Goal: Task Accomplishment & Management: Use online tool/utility

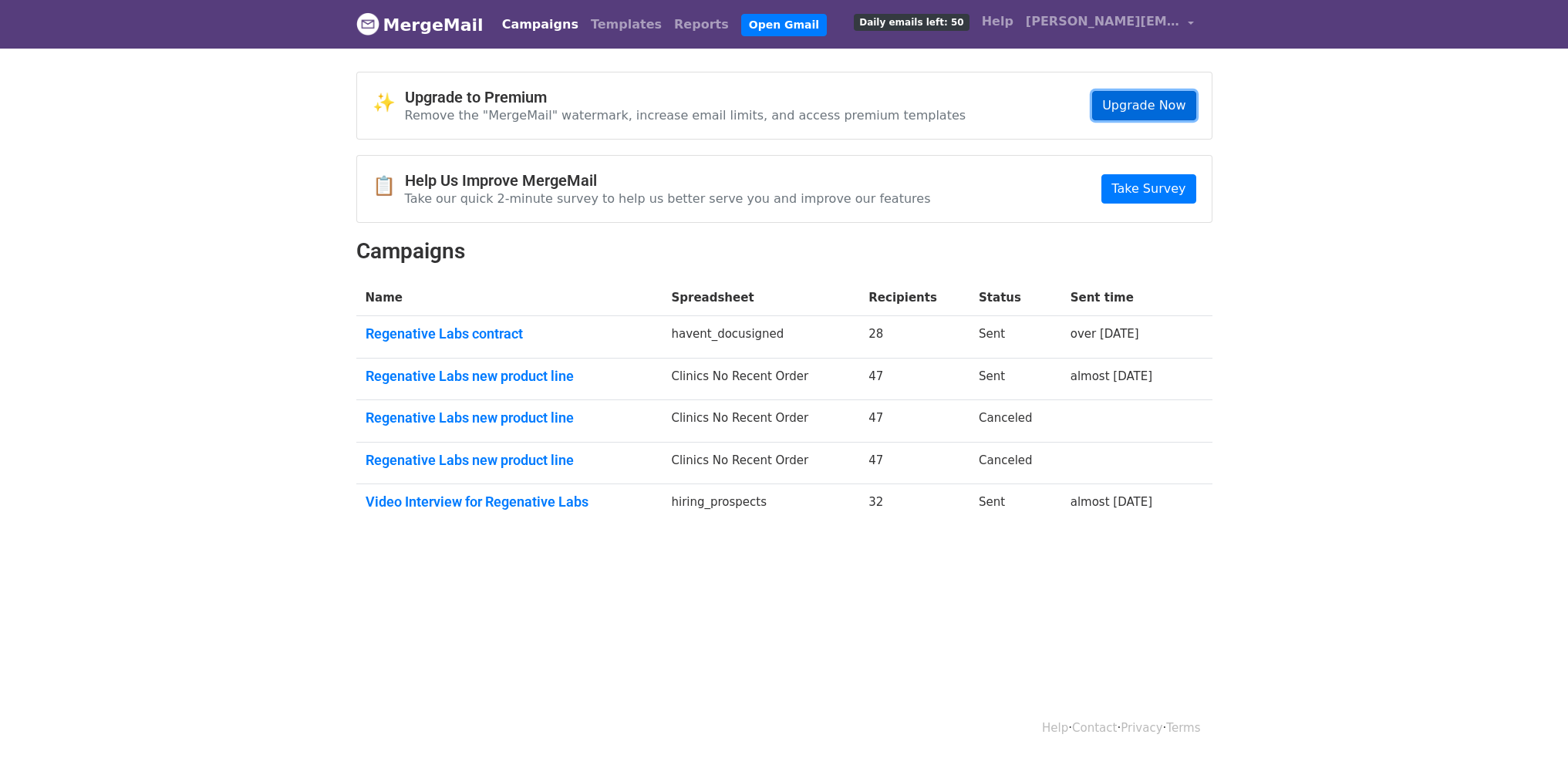
click at [1126, 116] on link "Upgrade Now" at bounding box center [1144, 105] width 103 height 30
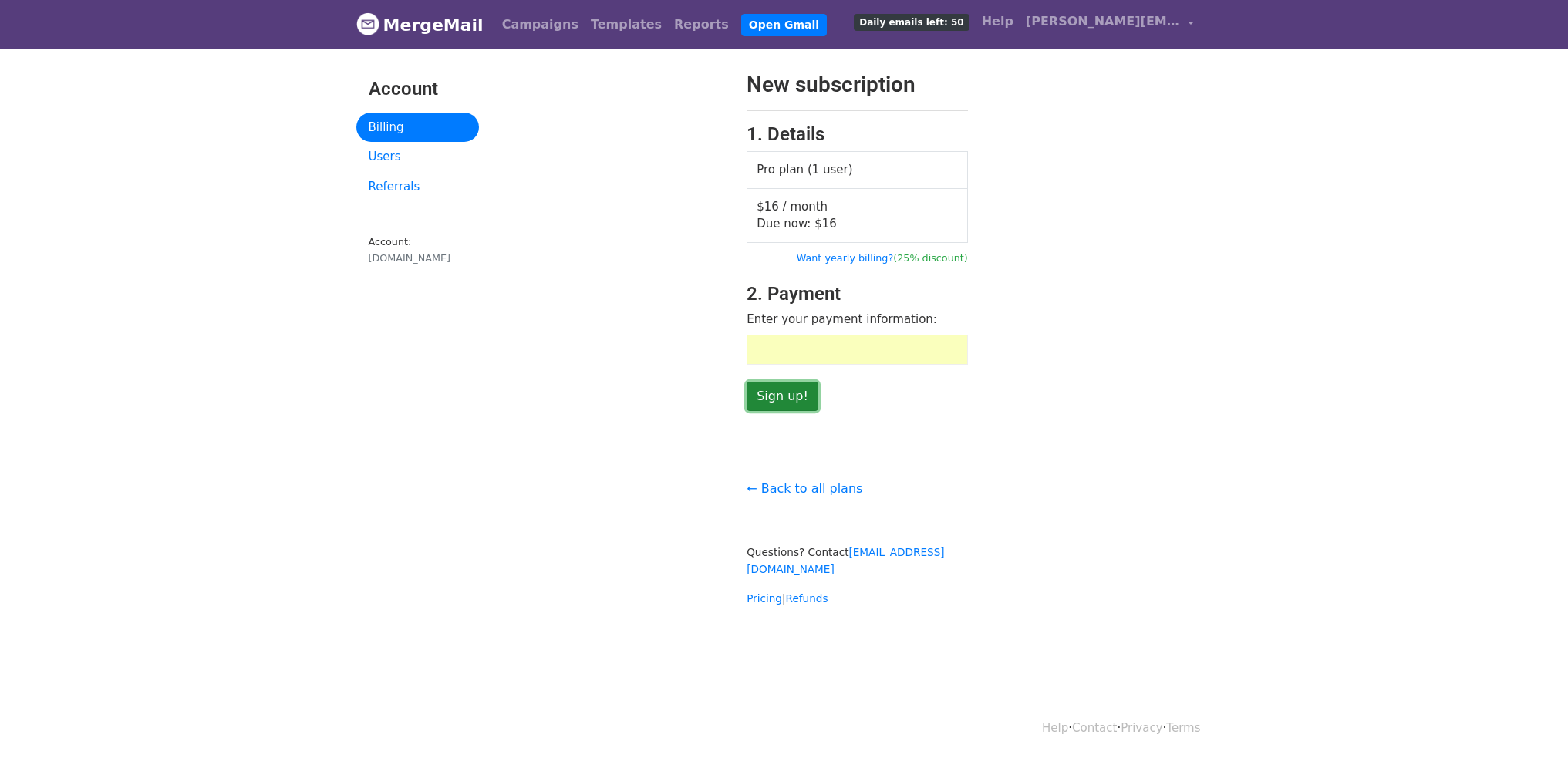
click at [794, 411] on input "Sign up!" at bounding box center [782, 397] width 72 height 30
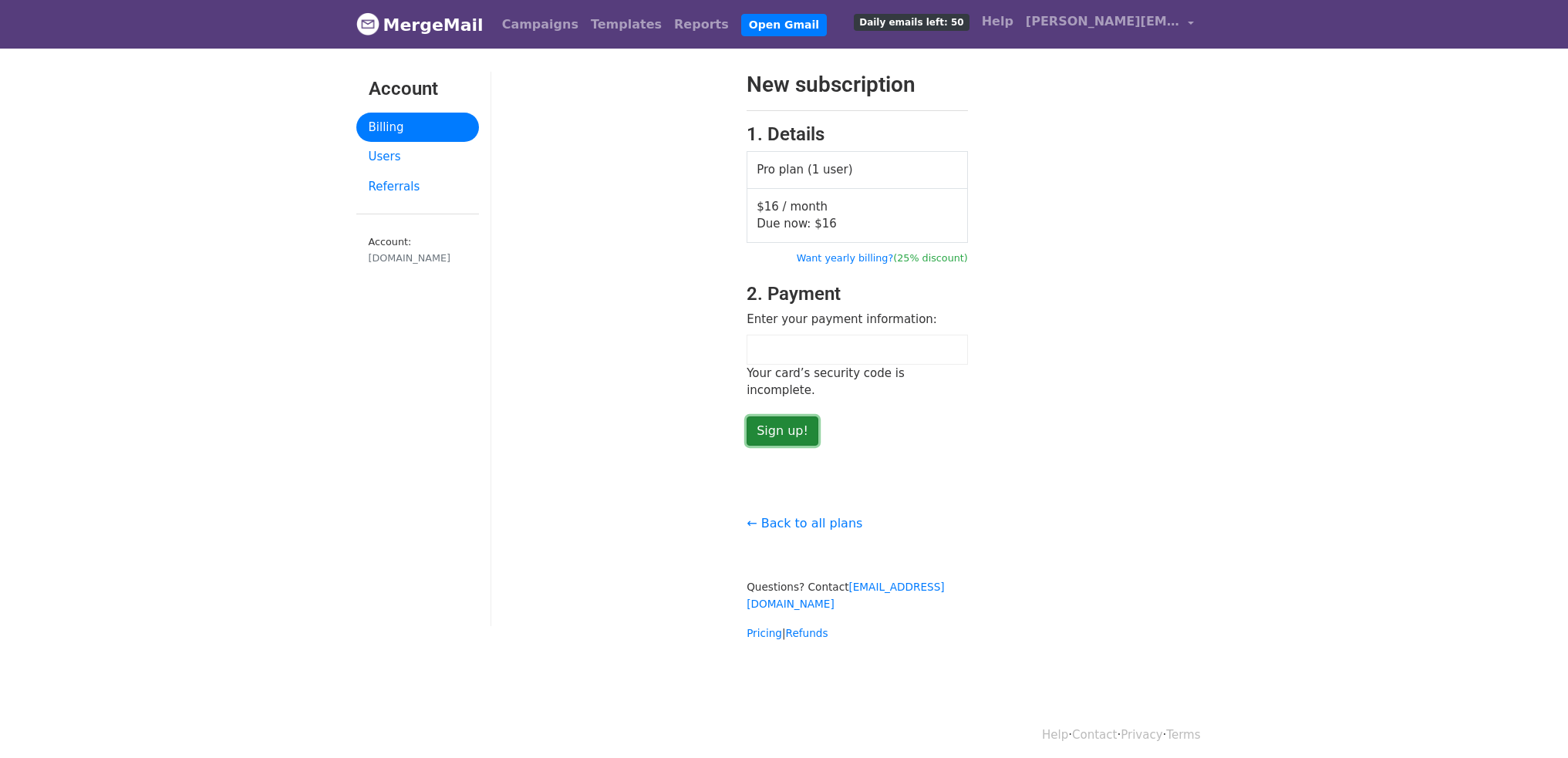
click at [782, 434] on input "Sign up!" at bounding box center [782, 431] width 72 height 30
click at [774, 441] on input "Sign up!" at bounding box center [782, 431] width 72 height 30
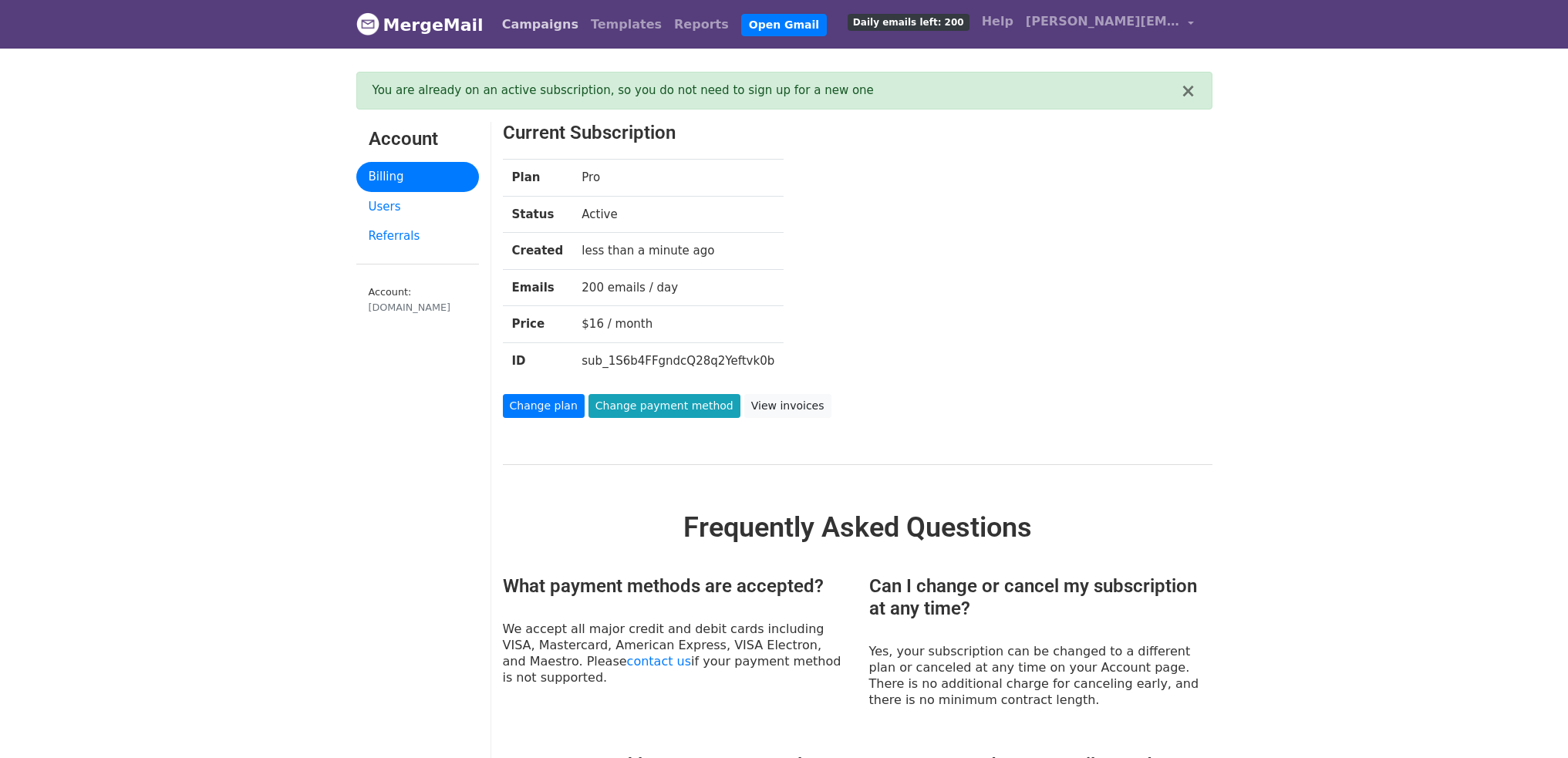
click at [497, 20] on link "Campaigns" at bounding box center [540, 24] width 88 height 30
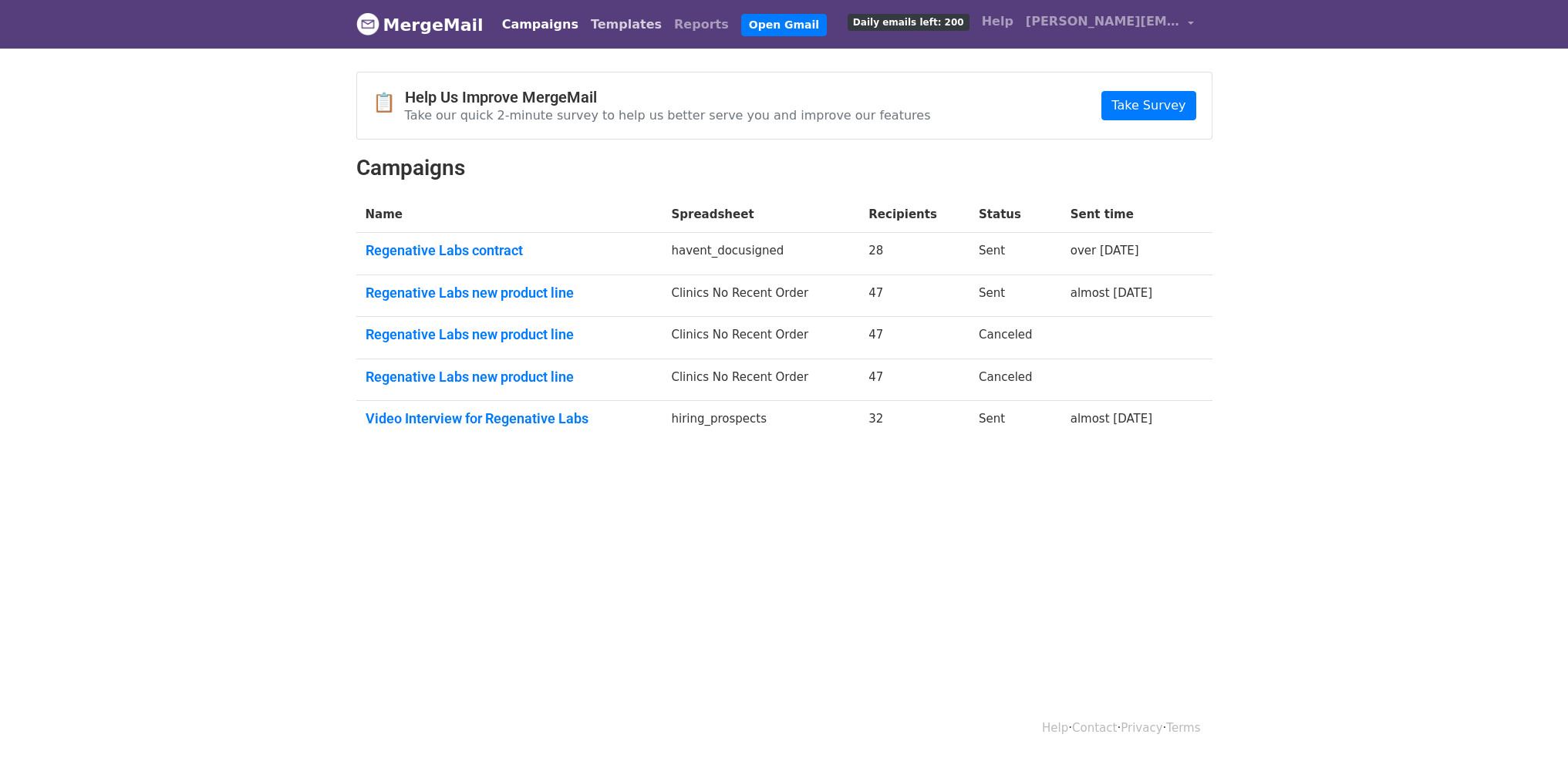
click at [603, 27] on link "Templates" at bounding box center [626, 24] width 84 height 30
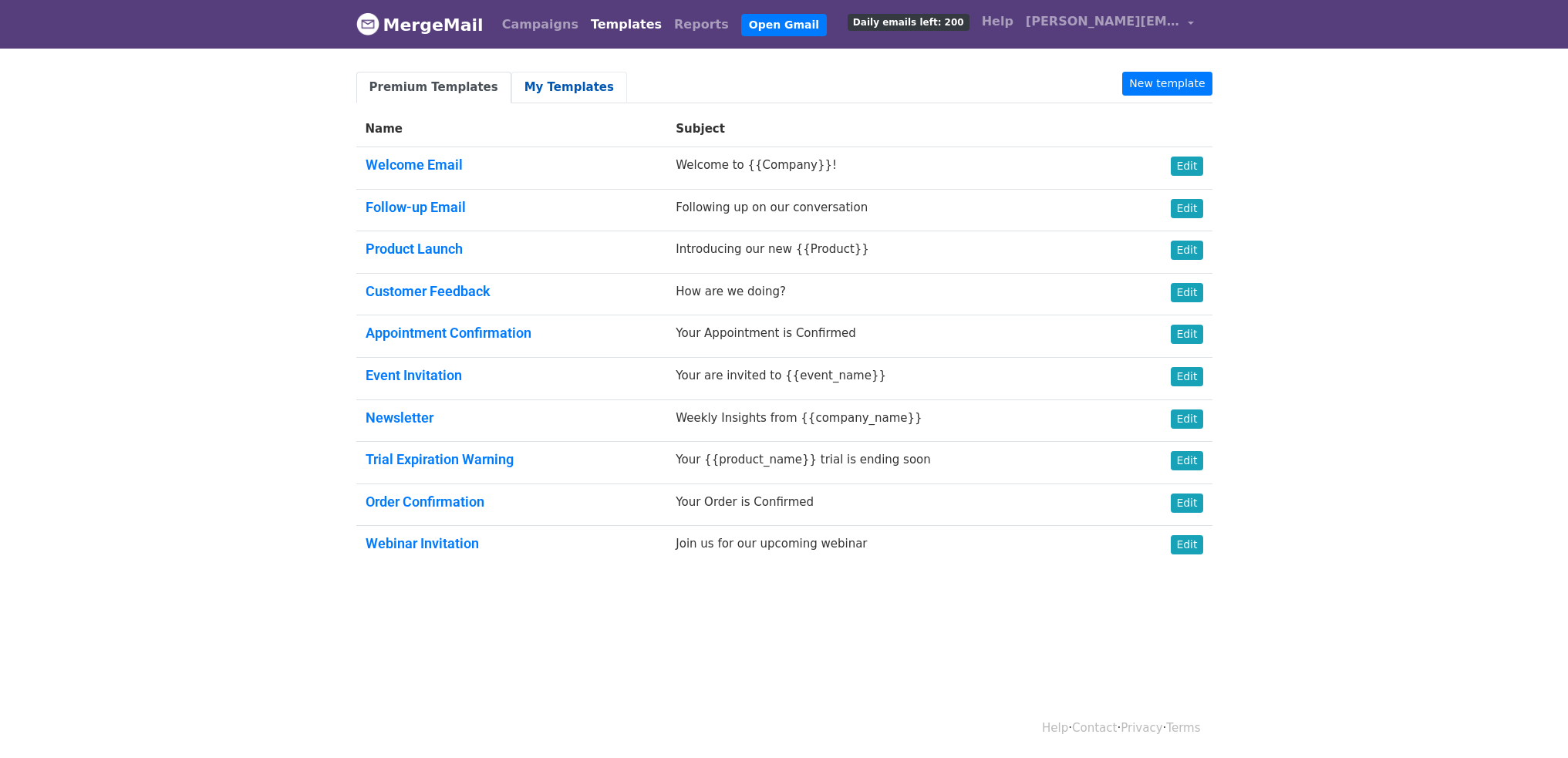
click at [560, 96] on link "My Templates" at bounding box center [569, 88] width 116 height 31
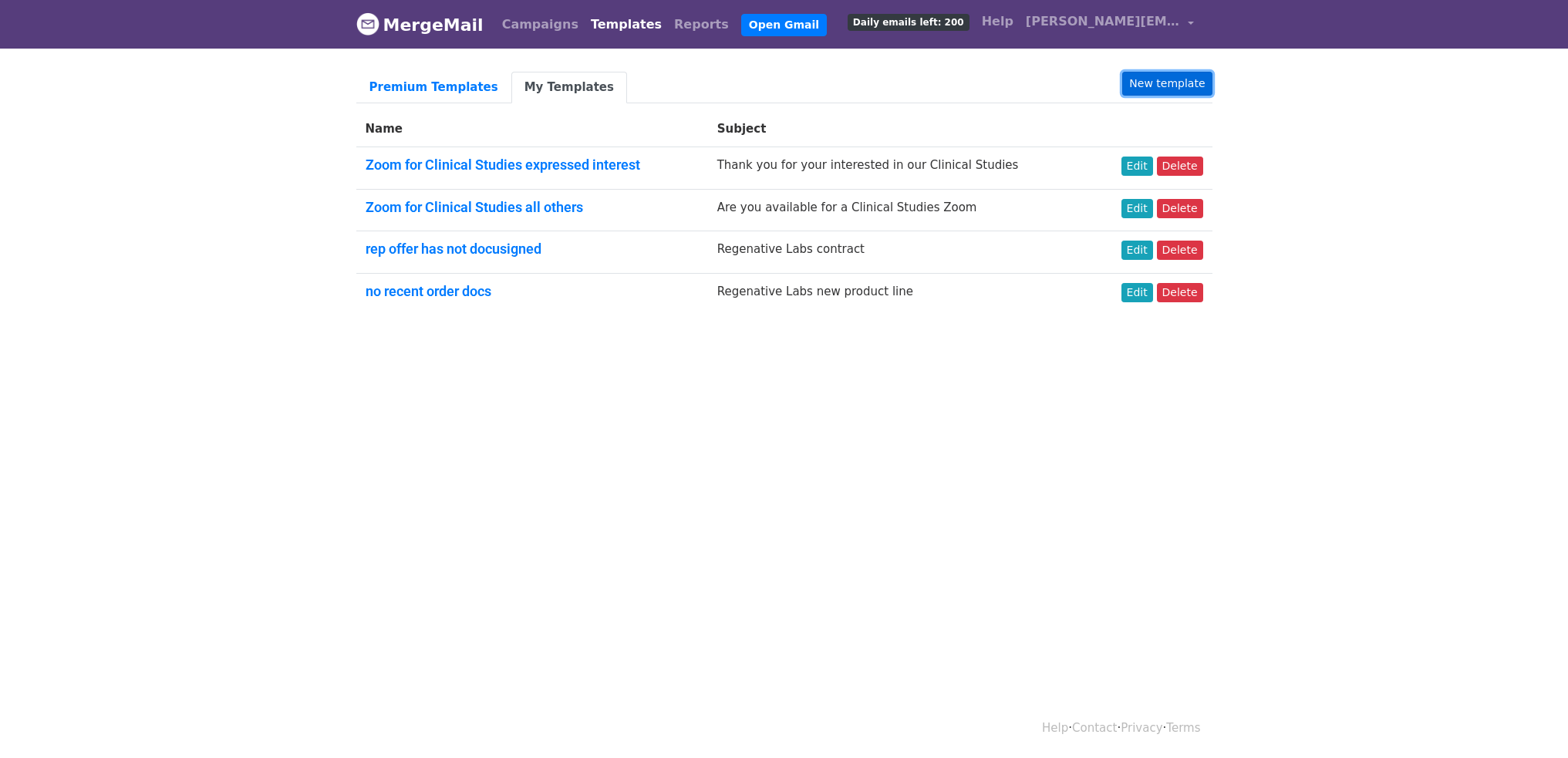
drag, startPoint x: 1162, startPoint y: 85, endPoint x: 1129, endPoint y: 95, distance: 34.5
click at [1162, 85] on link "New template" at bounding box center [1167, 84] width 89 height 24
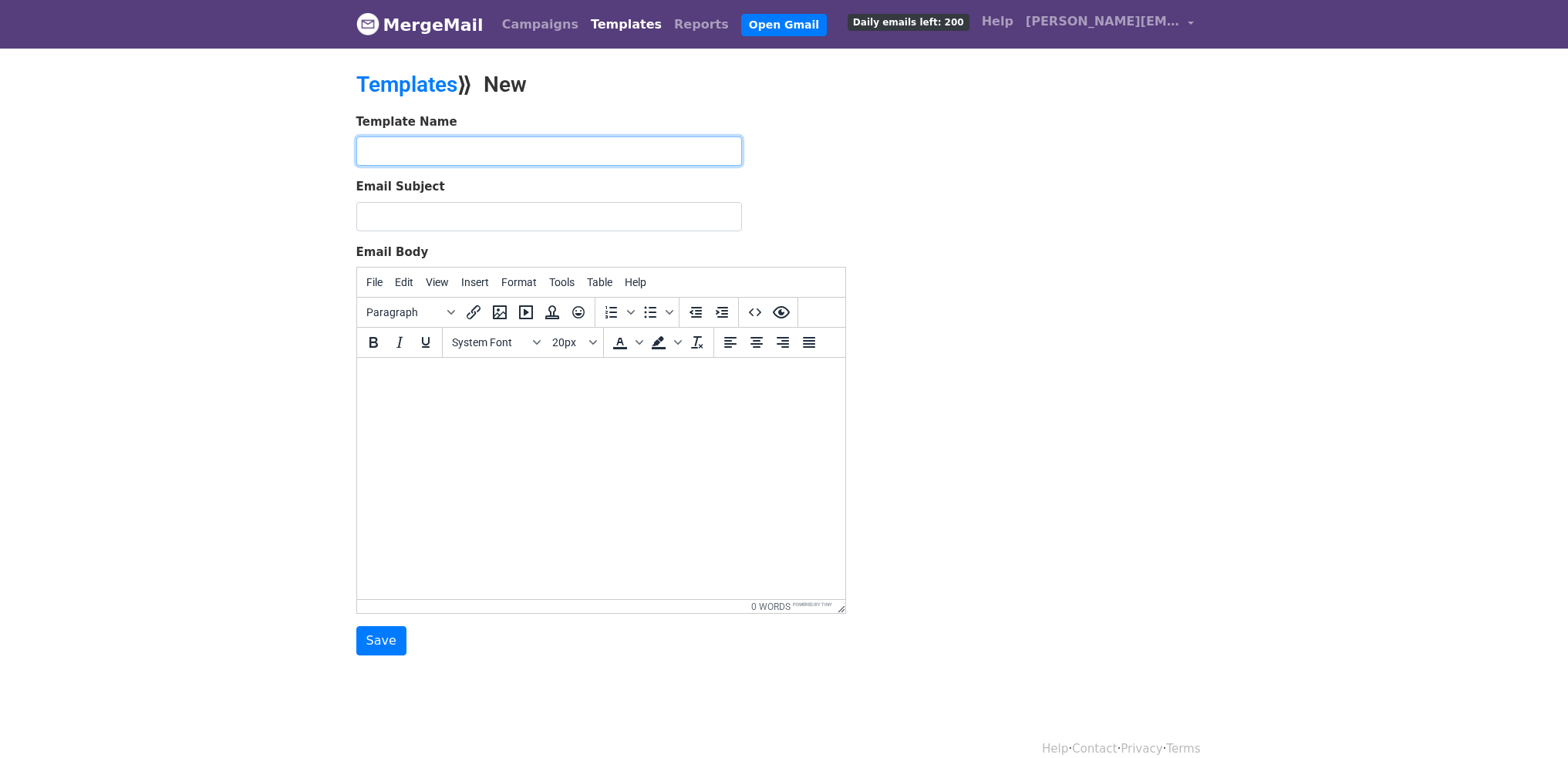
click at [420, 155] on input "text" at bounding box center [549, 152] width 385 height 30
paste input "Invitation to Schedule Your Interview with Regenative Labs"
type input "Invitation to Schedule Your Interview with Regenative Labs"
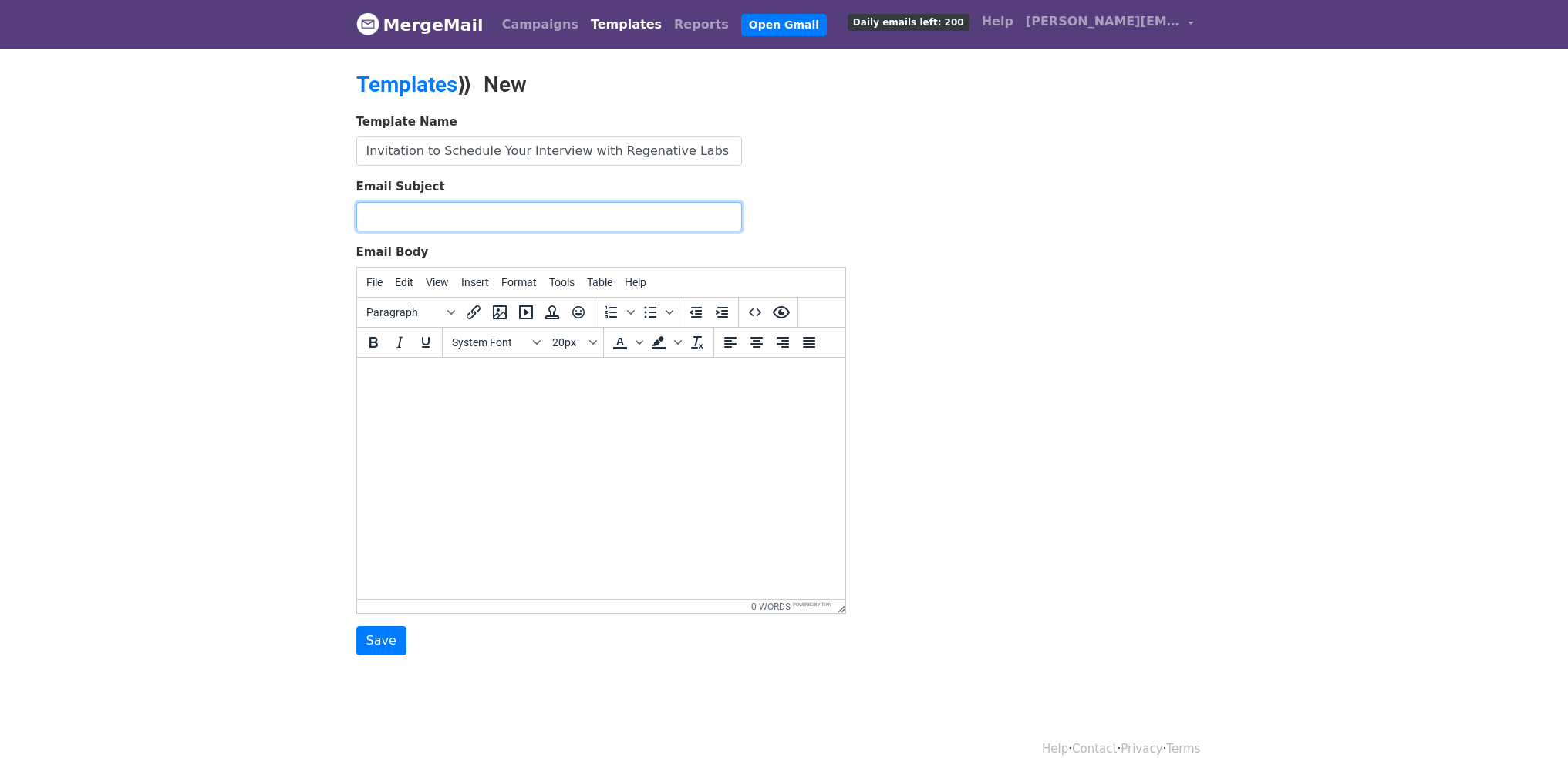
click at [411, 223] on input "Email Subject" at bounding box center [549, 217] width 385 height 30
paste input "Invitation to Schedule Your Interview with Regenative Labs"
type input "Invitation to Schedule Your Interview with Regenative Labs"
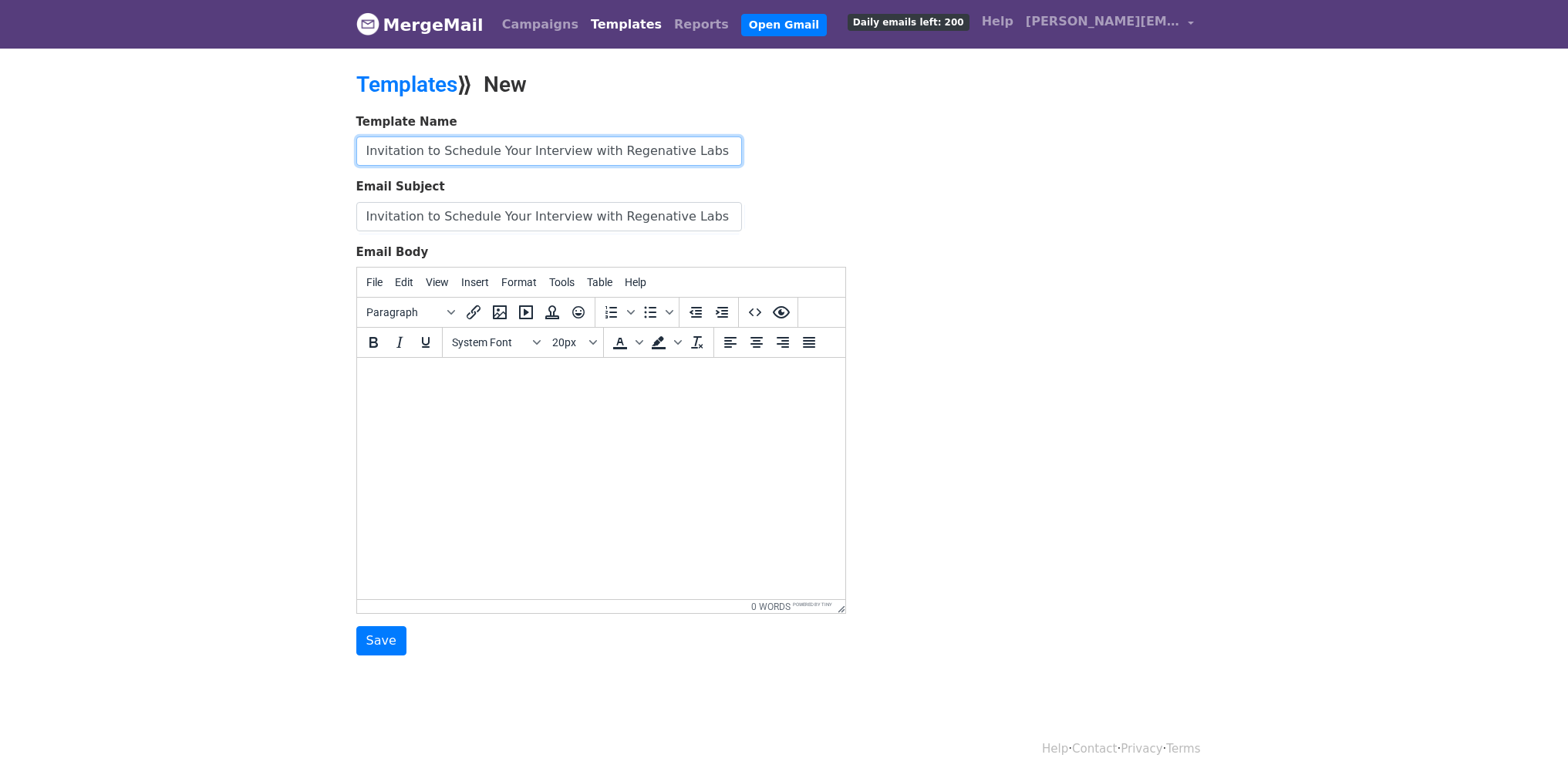
scroll to position [0, 0]
click at [522, 159] on input "Invitation to Schedule Your Interview with Regenative Labs" at bounding box center [549, 152] width 385 height 30
drag, startPoint x: 587, startPoint y: 162, endPoint x: 922, endPoint y: 205, distance: 337.7
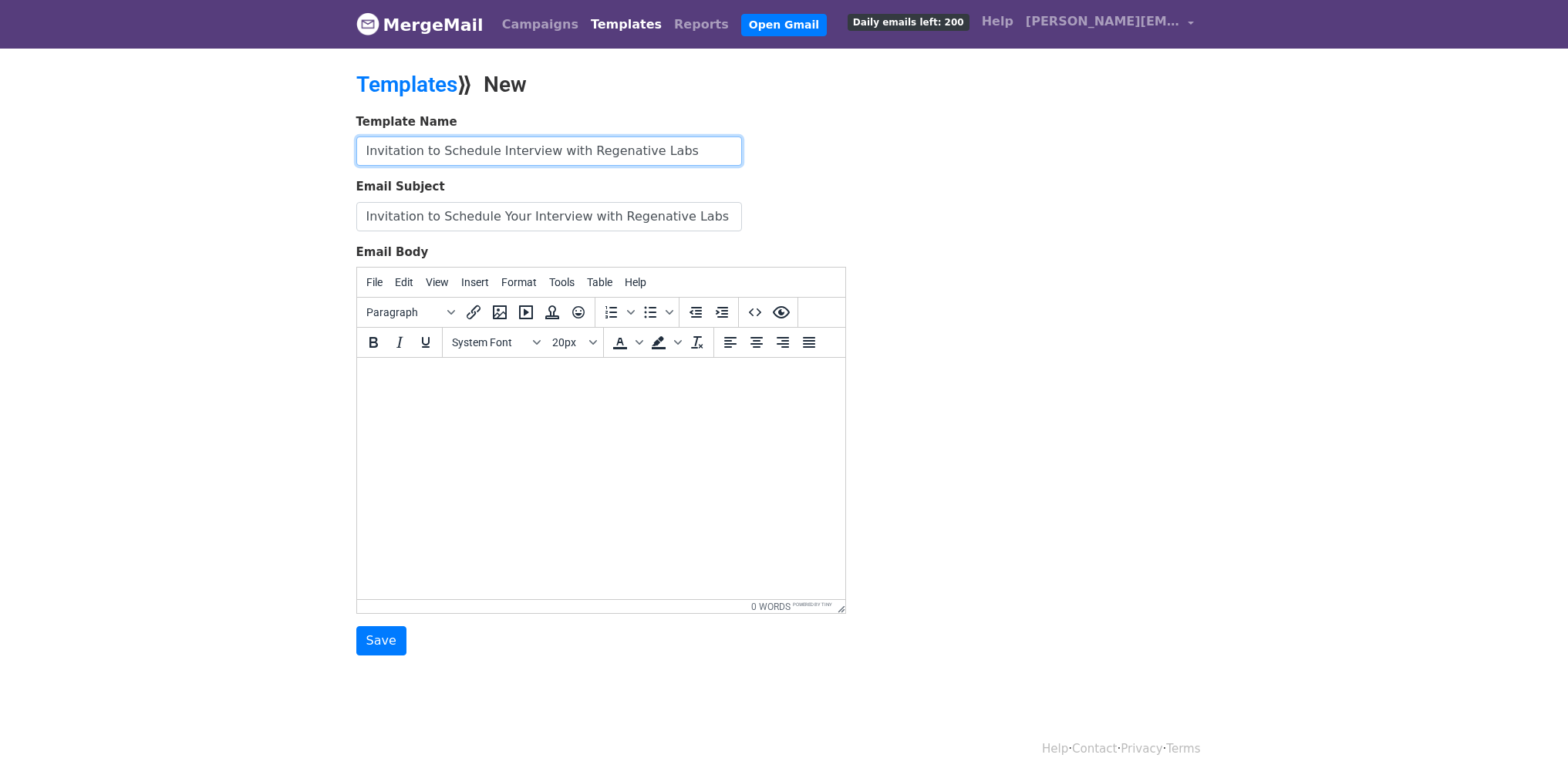
click at [922, 205] on div "Template Name Invitation to Schedule Interview with Regenative Labs Email Subje…" at bounding box center [784, 384] width 879 height 543
type input "Invitation to Schedule Interview"
click at [458, 387] on body at bounding box center [600, 379] width 464 height 17
click at [379, 386] on body "Dear" at bounding box center [600, 388] width 464 height 34
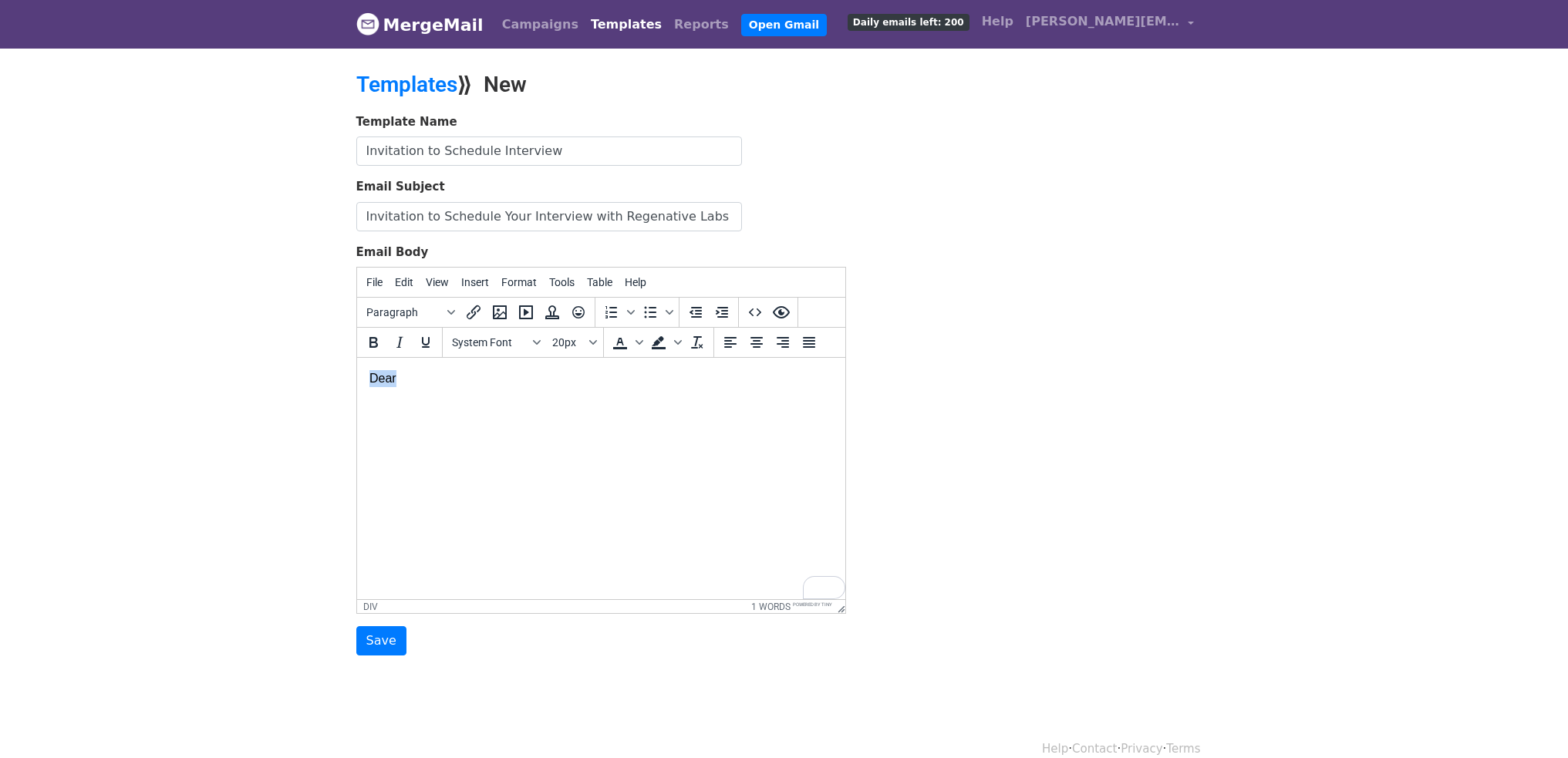
click at [379, 386] on body "Dear" at bounding box center [600, 388] width 464 height 34
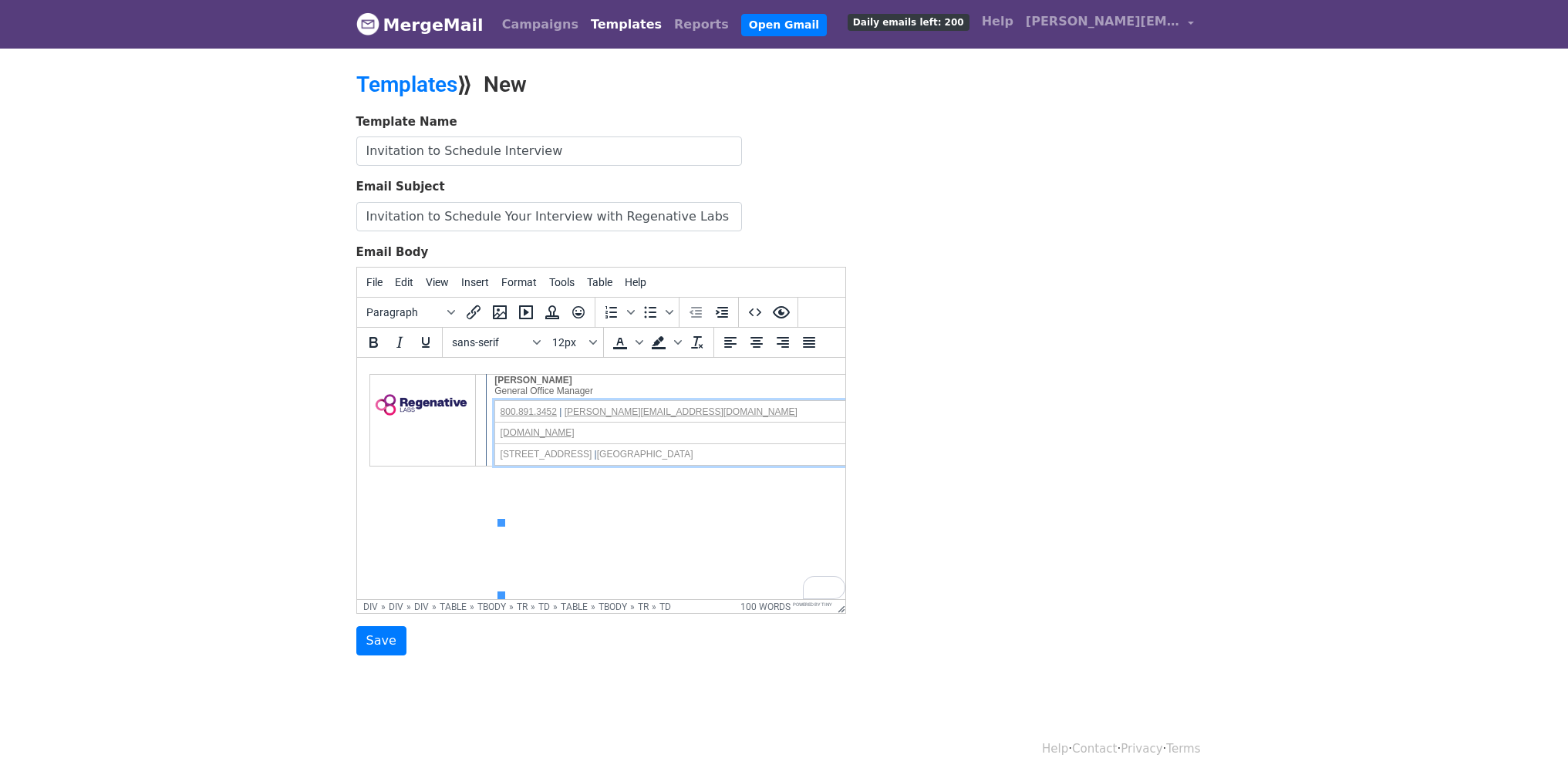
scroll to position [260, 0]
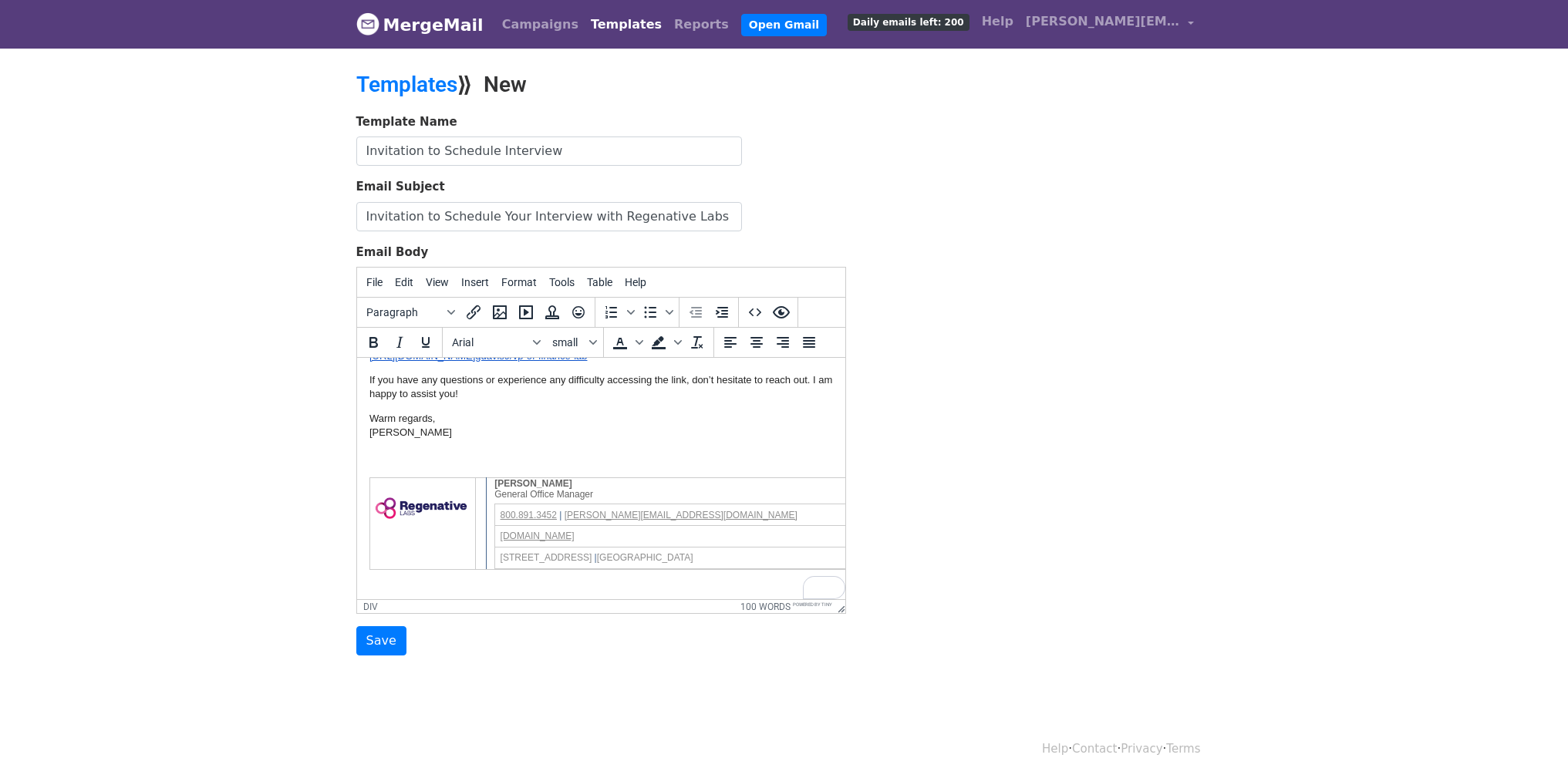
click at [621, 409] on div "Dear Candidate, Thank you for your interest in joining Regenative Labs. After r…" at bounding box center [600, 362] width 464 height 205
drag, startPoint x: 736, startPoint y: 385, endPoint x: 621, endPoint y: 393, distance: 115.3
click at [621, 363] on p "Please use the link below to select a time that works best for your schedule: h…" at bounding box center [600, 349] width 464 height 28
click at [715, 363] on p "Please use the link below to select a time that works best for your schedule: h…" at bounding box center [600, 349] width 464 height 28
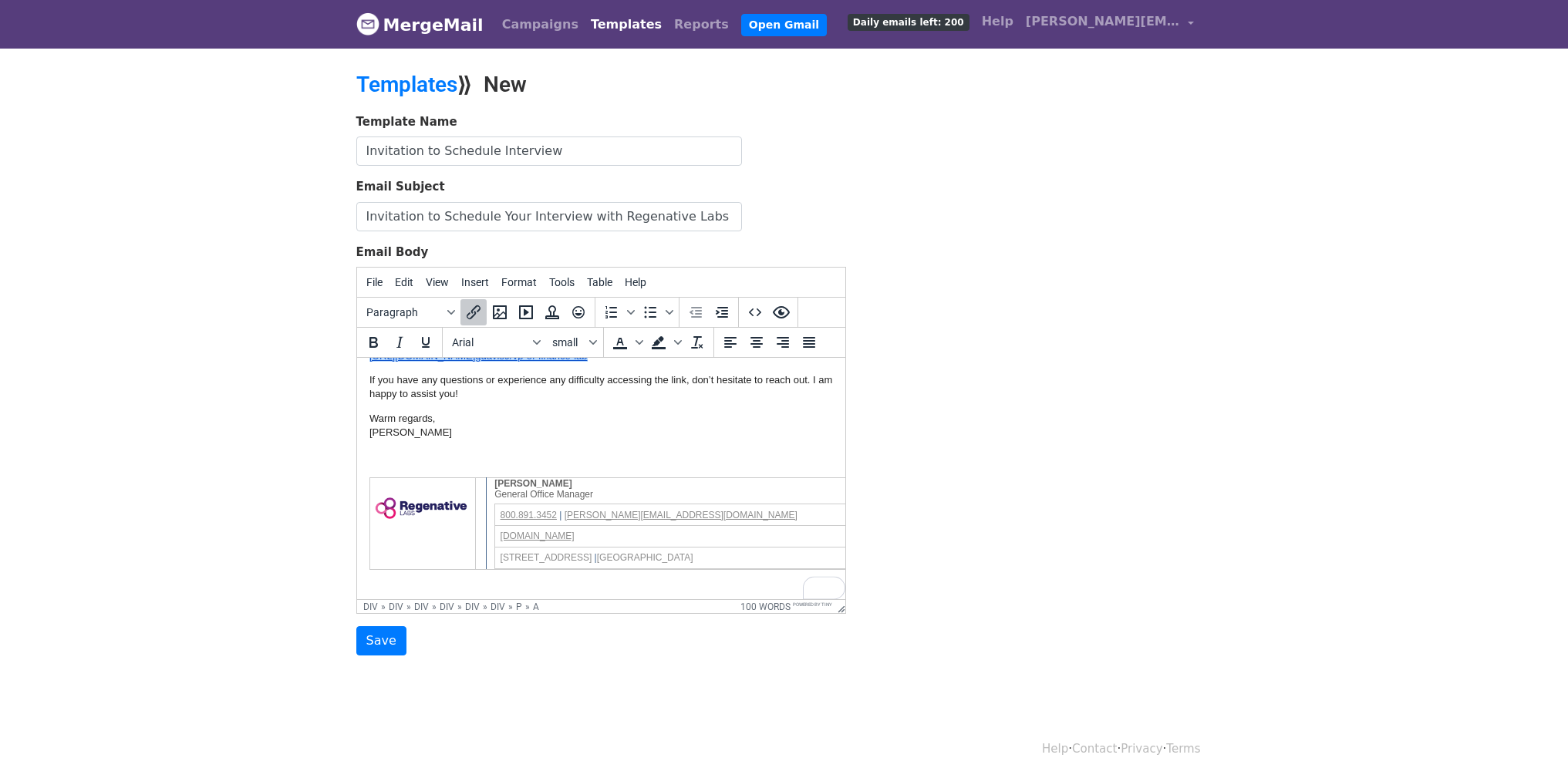
drag, startPoint x: 718, startPoint y: 399, endPoint x: 367, endPoint y: 395, distance: 351.0
click at [367, 395] on html "Dear Candidate, Thank you for your interest in joining Regenative Labs. After r…" at bounding box center [600, 423] width 489 height 352
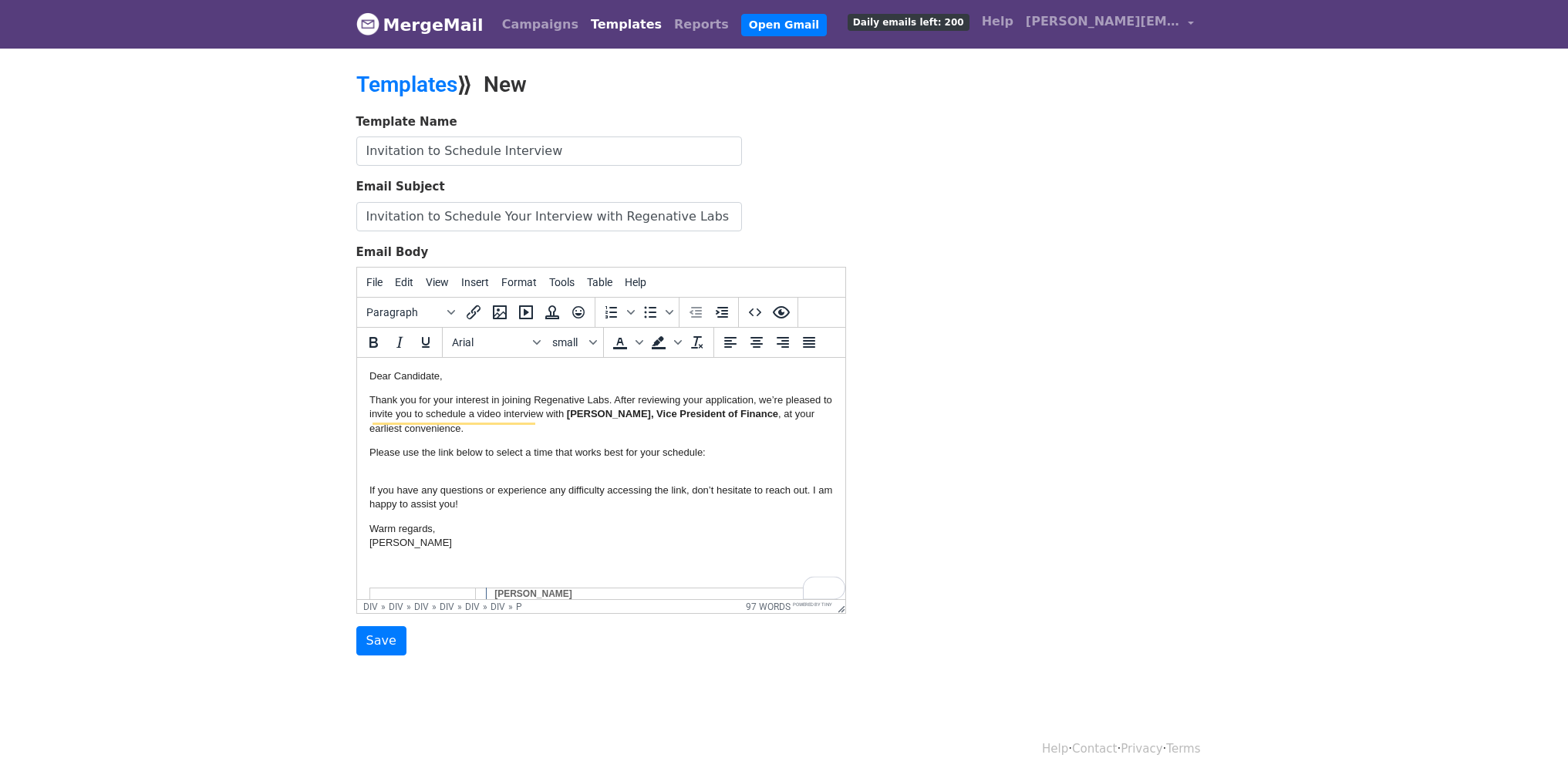
scroll to position [0, 0]
click at [482, 437] on p "Thank you for your interest in joining Regenative Labs. After reviewing your ap…" at bounding box center [600, 415] width 464 height 42
click at [657, 437] on p "Thank you for your interest in joining Regenative Labs. After reviewing your ap…" at bounding box center [600, 415] width 464 height 42
click at [675, 437] on p "Thank you for your interest in joining Regenative Labs. After reviewing your ap…" at bounding box center [600, 415] width 464 height 42
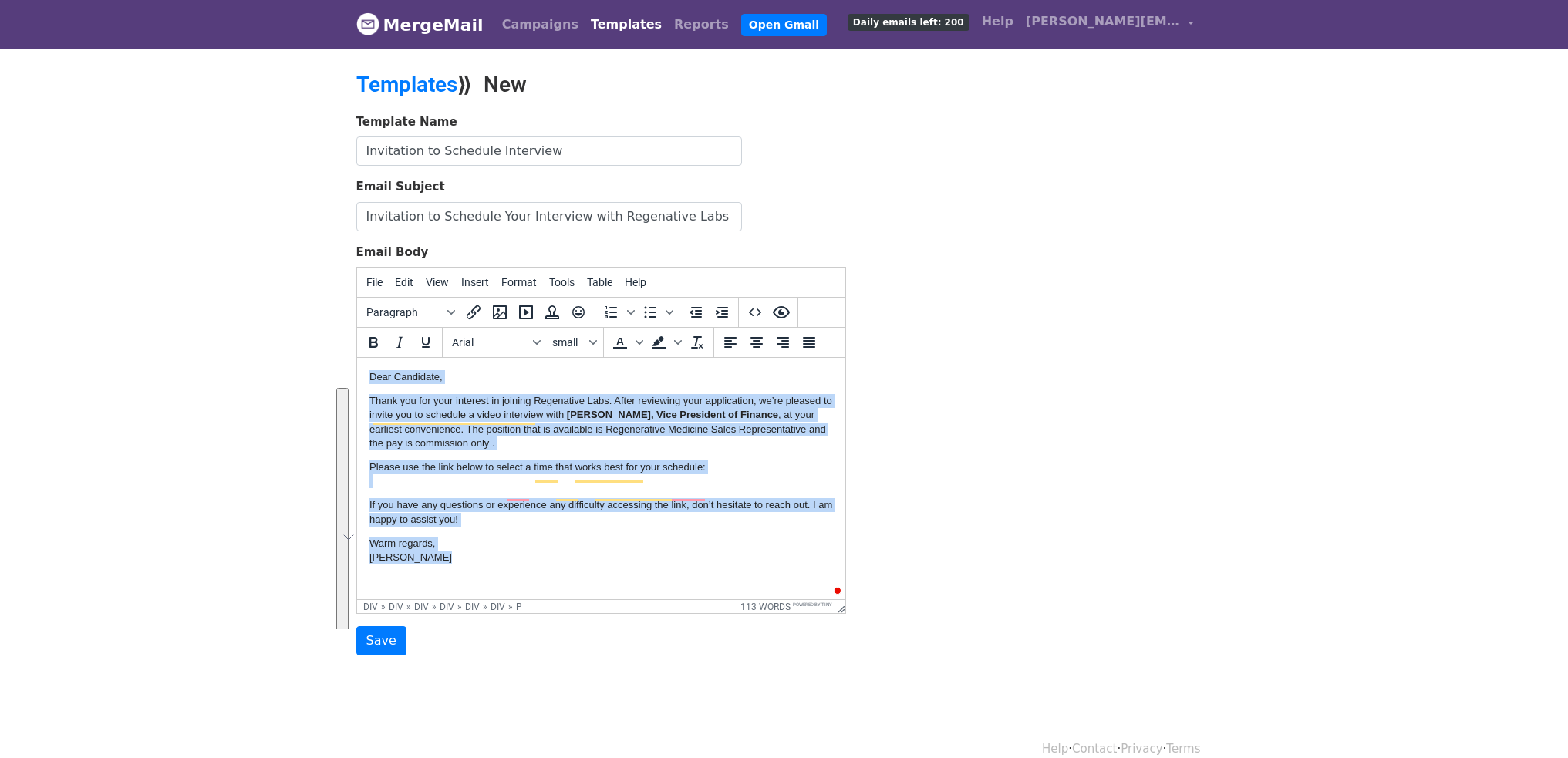
drag, startPoint x: 466, startPoint y: 434, endPoint x: 374, endPoint y: 381, distance: 106.2
click at [374, 381] on div "Dear Candidate, Thank you for your interest in joining Regenative Labs. After r…" at bounding box center [600, 467] width 464 height 195
copy div "Dear Candidate, Thank you for your interest in joining Regenative Labs. After r…"
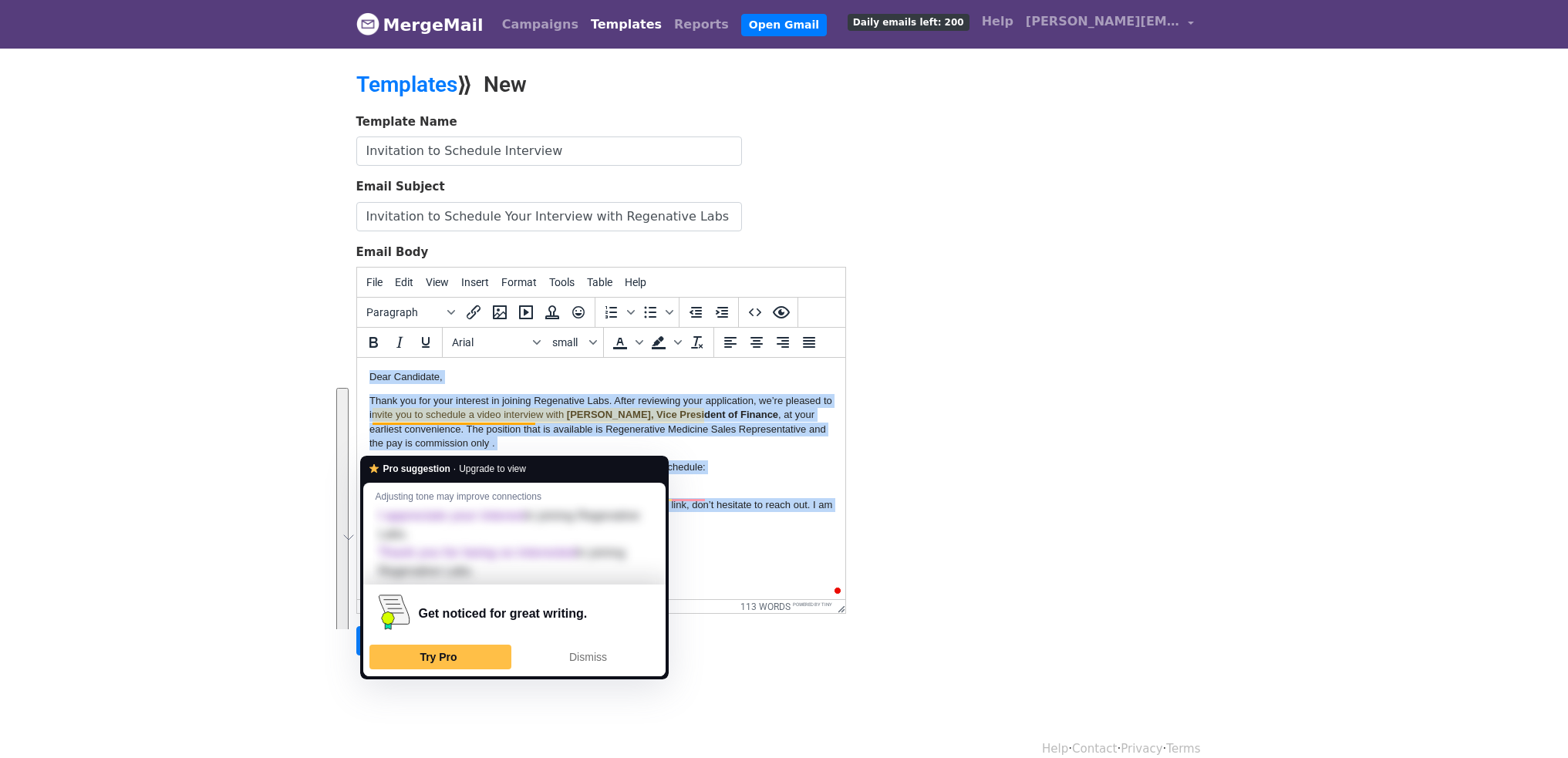
click at [506, 469] on span "Upgrade to view" at bounding box center [492, 469] width 67 height 15
click at [521, 401] on div "Dear Candidate, Thank you for your interest in joining Regenative Labs. After r…" at bounding box center [600, 467] width 464 height 195
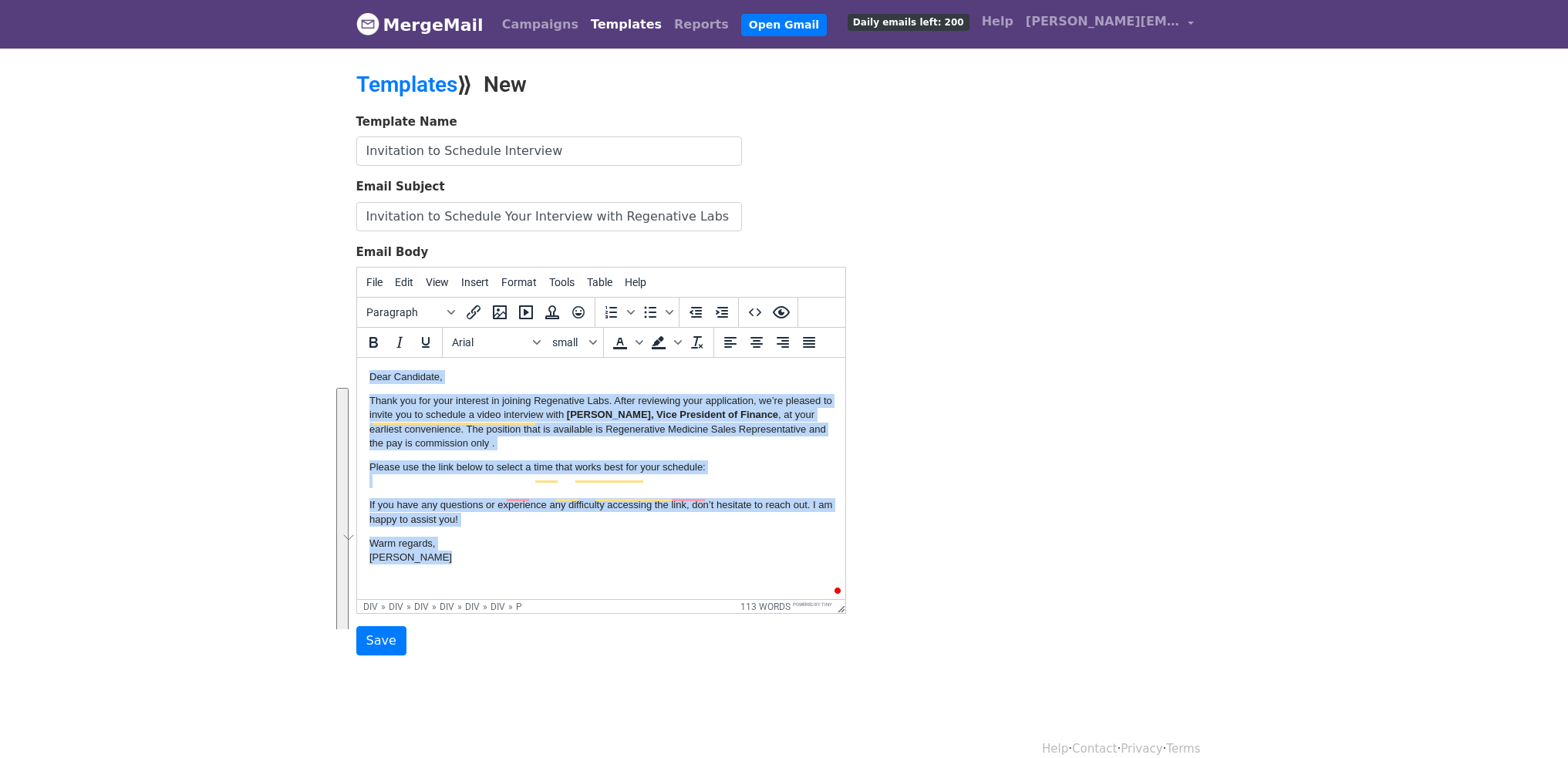
drag, startPoint x: 464, startPoint y: 537, endPoint x: 371, endPoint y: 376, distance: 185.9
click at [371, 376] on html "Dear Candidate, Thank you for your interest in joining Regenative Labs. After r…" at bounding box center [600, 541] width 489 height 366
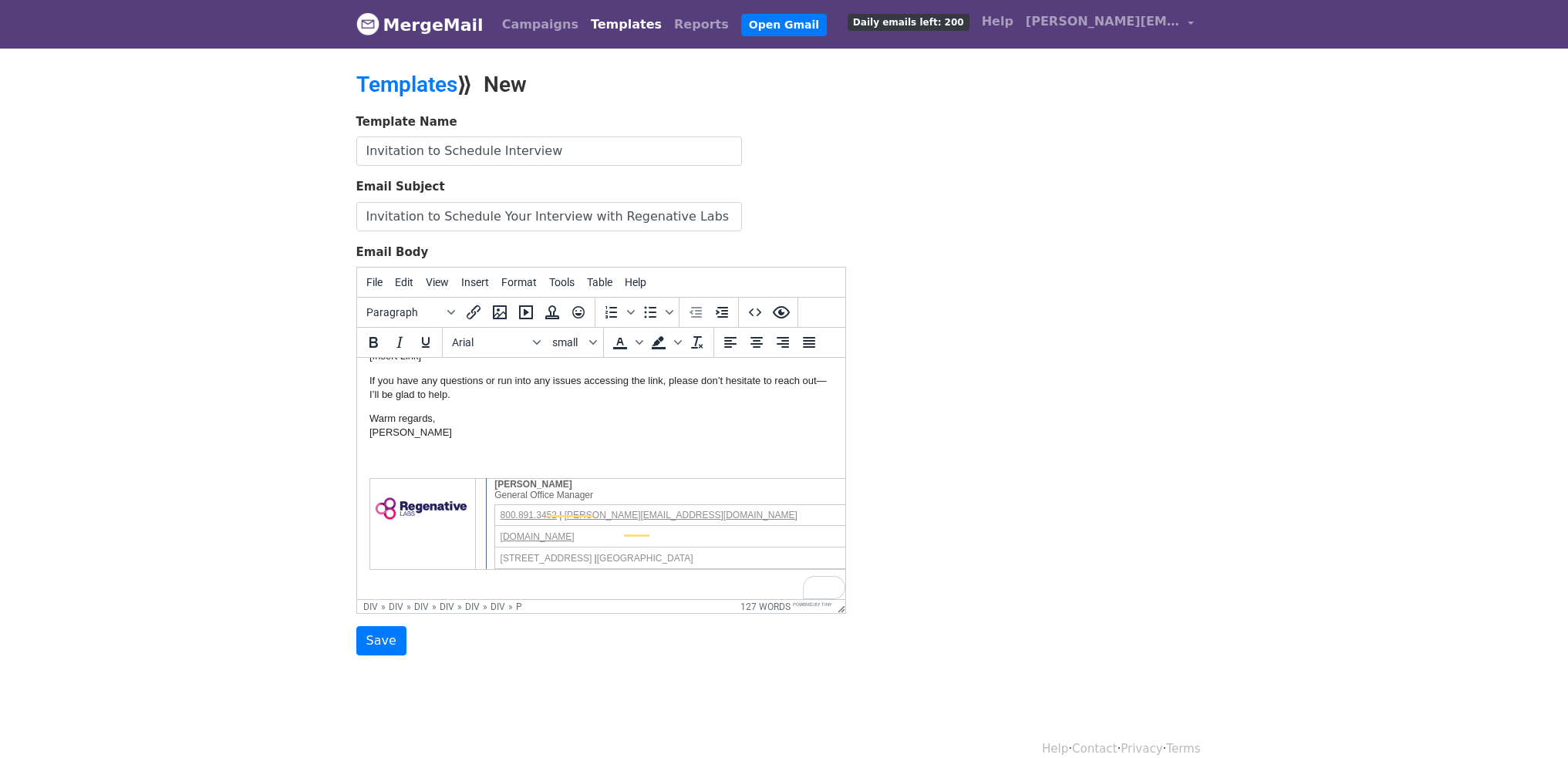
scroll to position [240, 0]
drag, startPoint x: 446, startPoint y: 396, endPoint x: 368, endPoint y: 391, distance: 78.2
click at [368, 391] on html "Dear Candidate, Thank you for your interest in joining Regenative Labs. After r…" at bounding box center [600, 399] width 489 height 400
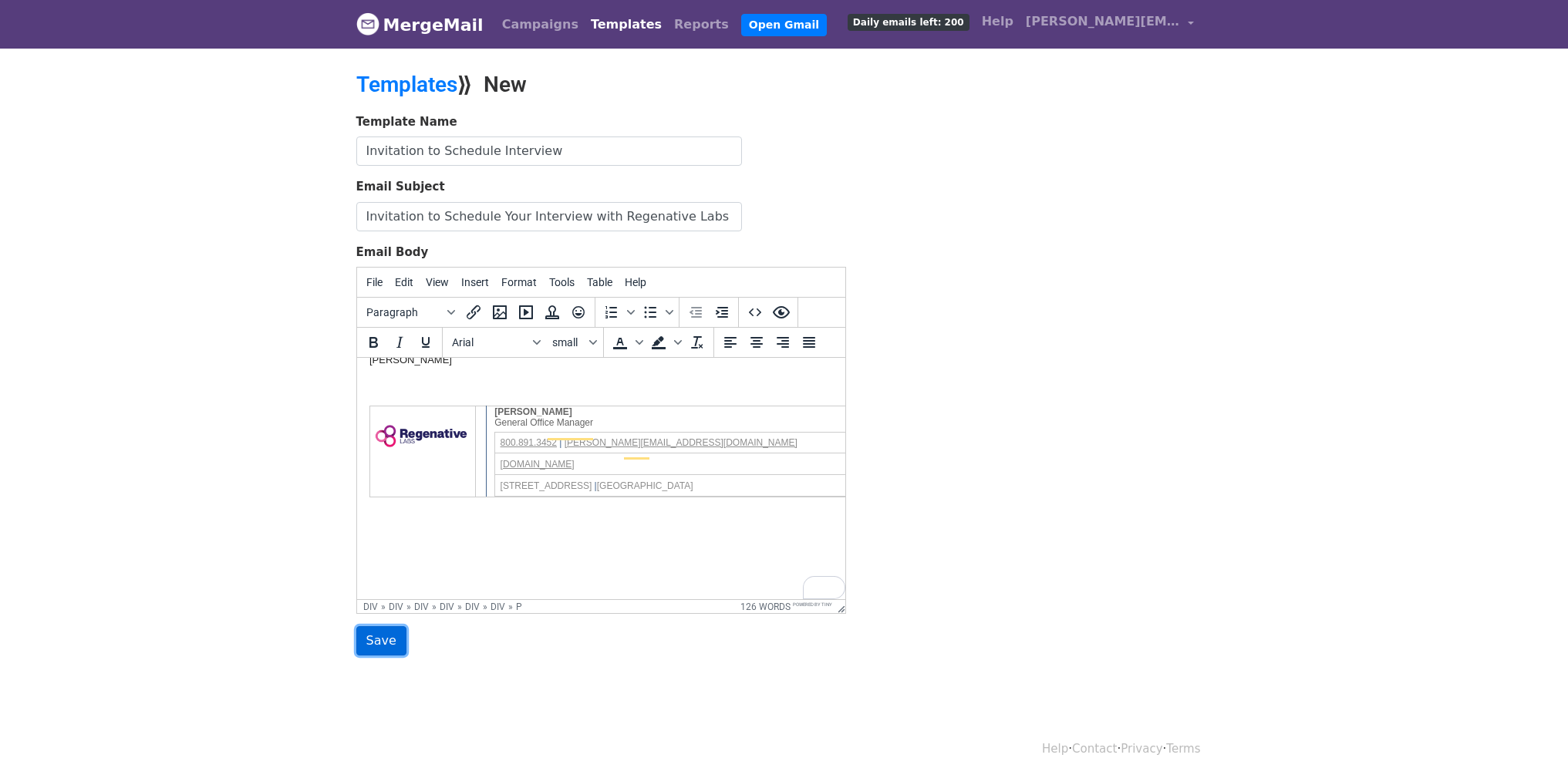
click at [384, 656] on input "Save" at bounding box center [381, 641] width 50 height 30
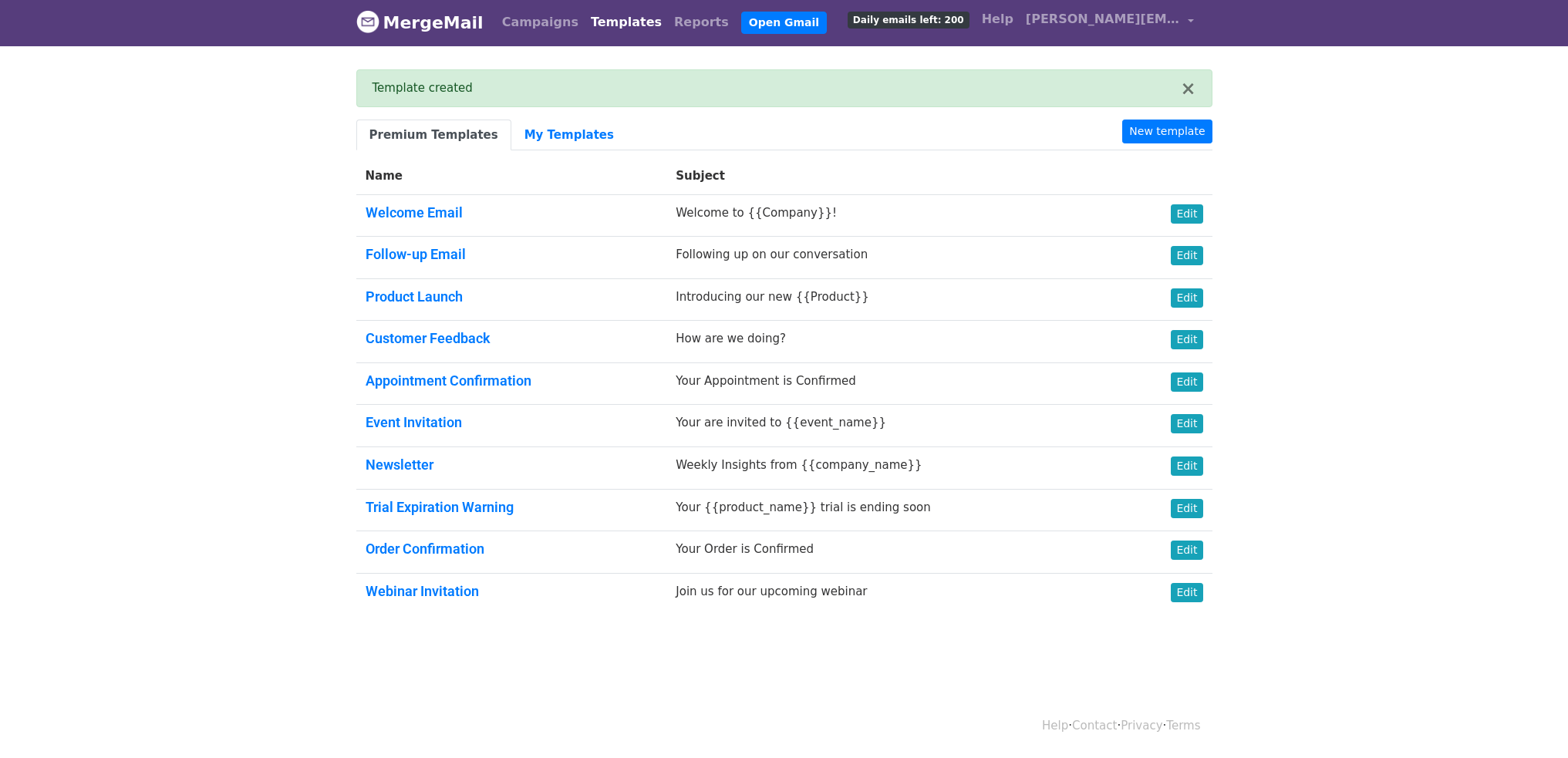
scroll to position [83, 0]
click at [535, 120] on link "My Templates" at bounding box center [569, 135] width 116 height 31
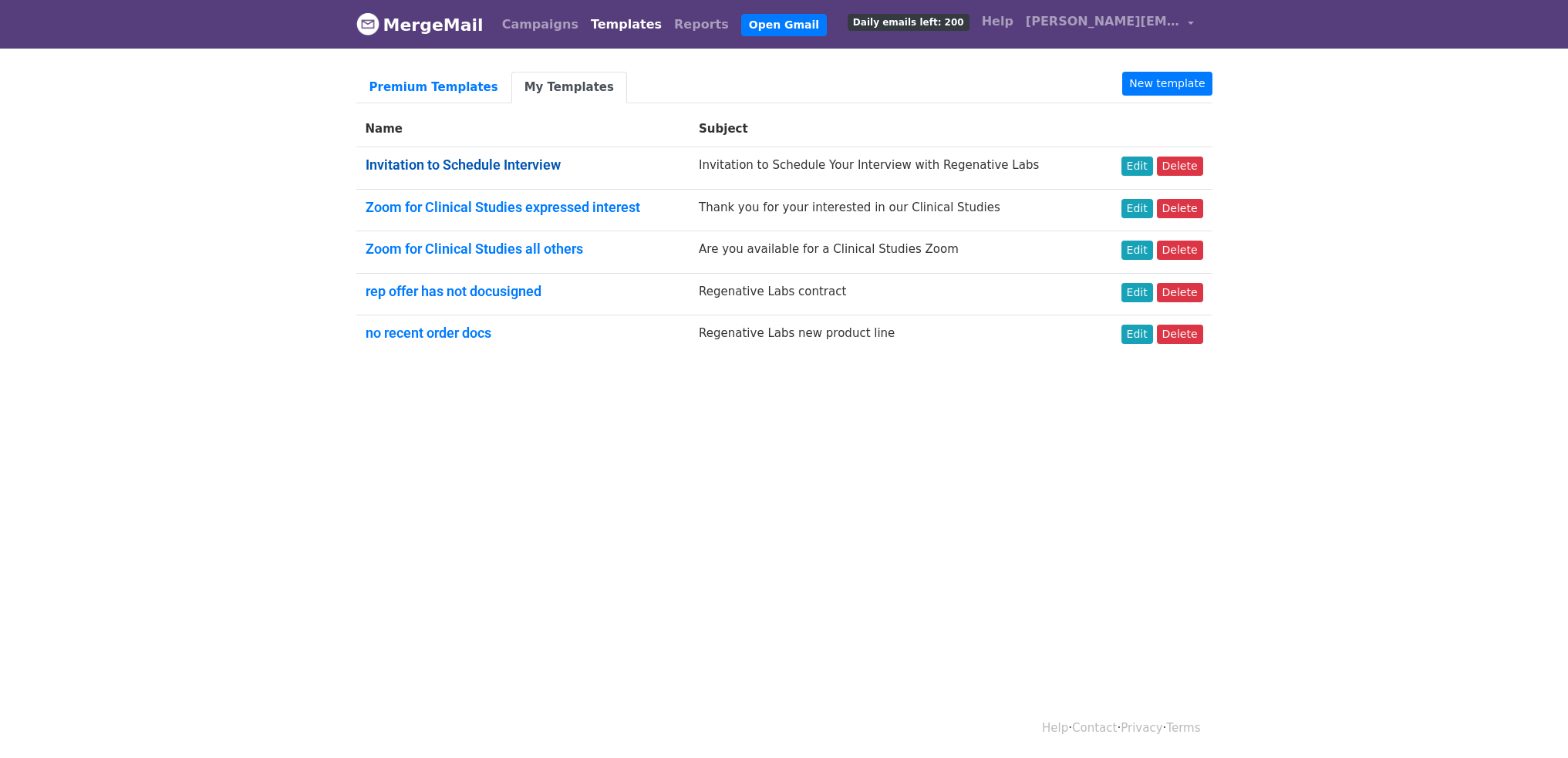
click at [478, 173] on link "Invitation to Schedule Interview" at bounding box center [464, 164] width 195 height 16
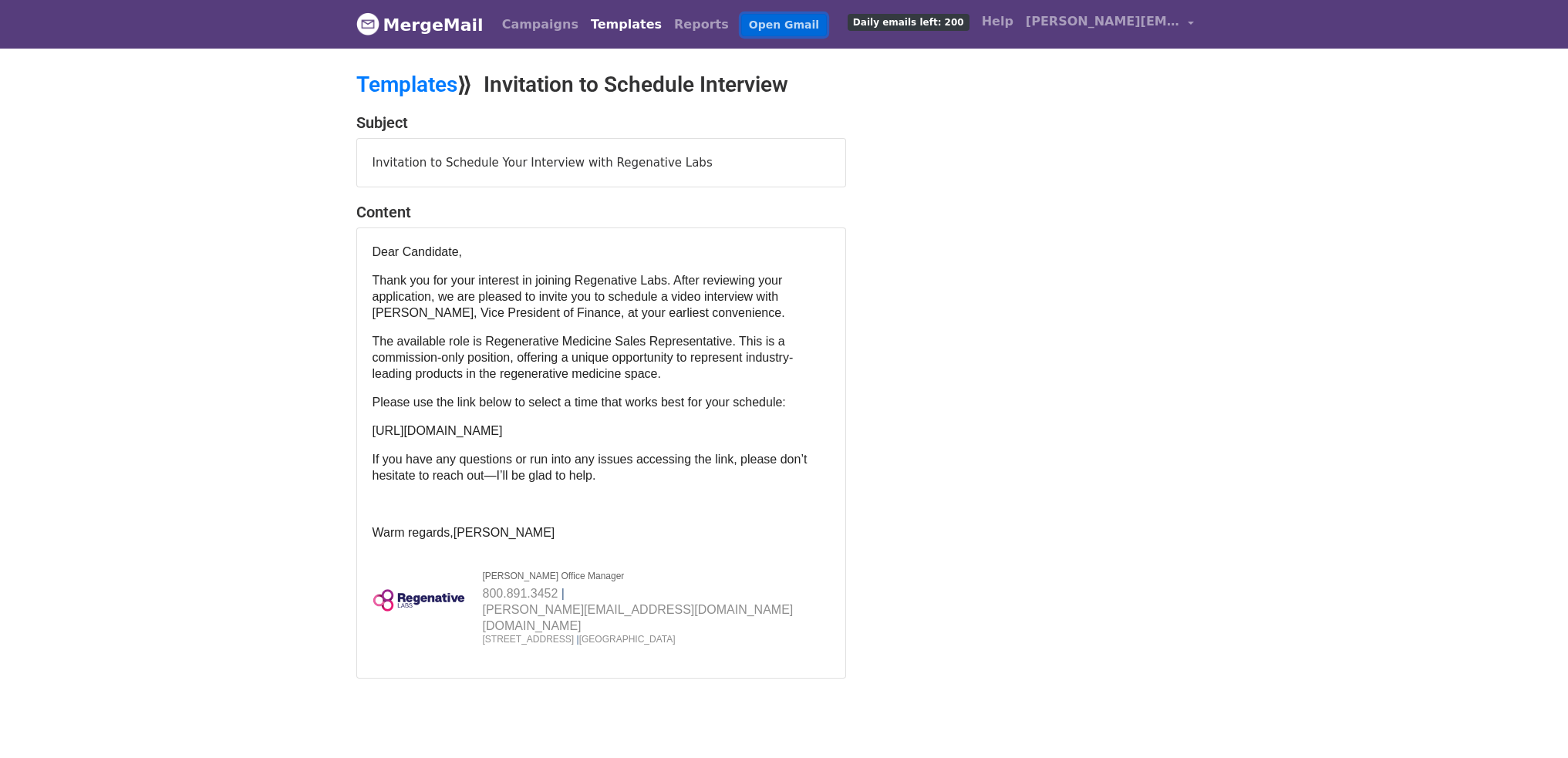
click at [741, 27] on link "Open Gmail" at bounding box center [784, 25] width 86 height 23
